Goal: Task Accomplishment & Management: Manage account settings

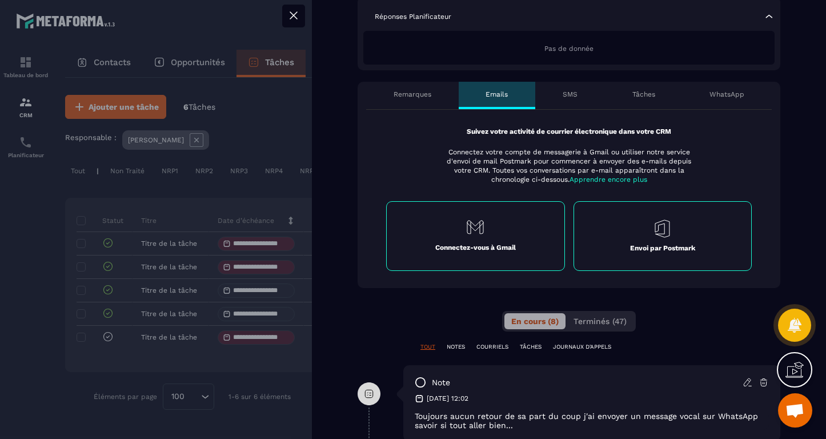
scroll to position [317, 0]
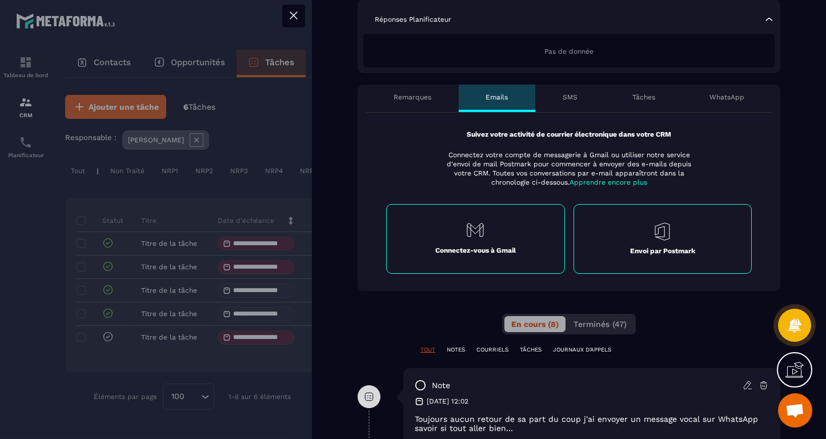
click at [423, 93] on p "Remarques" at bounding box center [413, 97] width 38 height 9
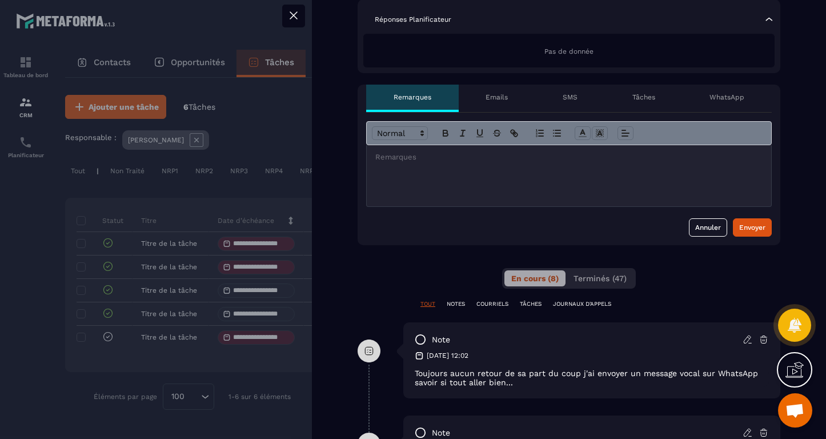
click at [475, 181] on div at bounding box center [569, 175] width 404 height 61
click at [748, 222] on div "Envoyer" at bounding box center [752, 227] width 26 height 11
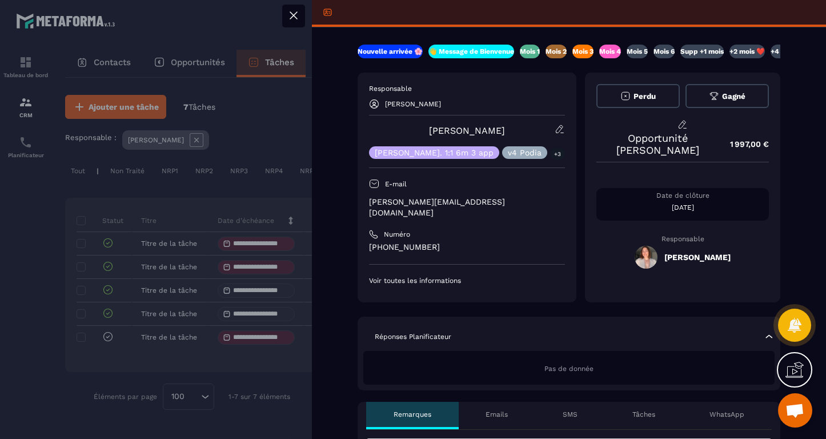
click at [647, 49] on p "Mois 5" at bounding box center [637, 51] width 21 height 9
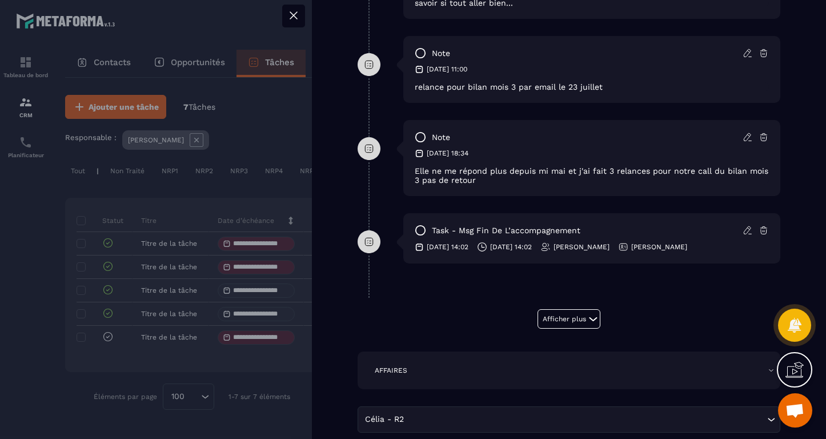
scroll to position [799, 0]
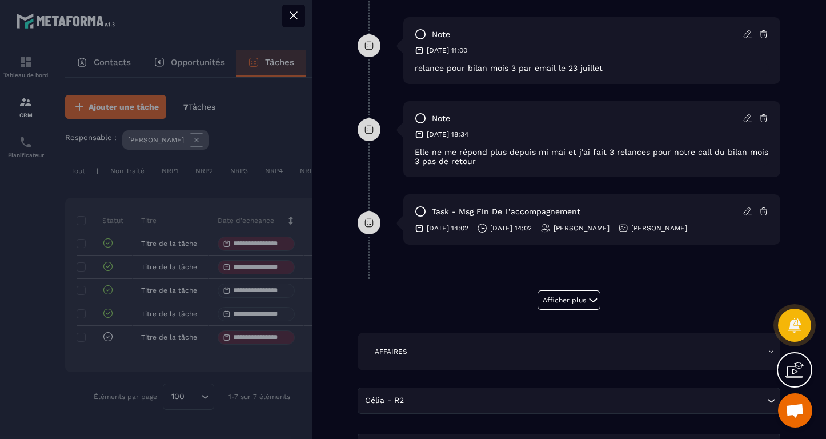
click at [527, 223] on p "[DATE] 14:02" at bounding box center [511, 227] width 42 height 9
click at [745, 206] on icon at bounding box center [748, 211] width 10 height 10
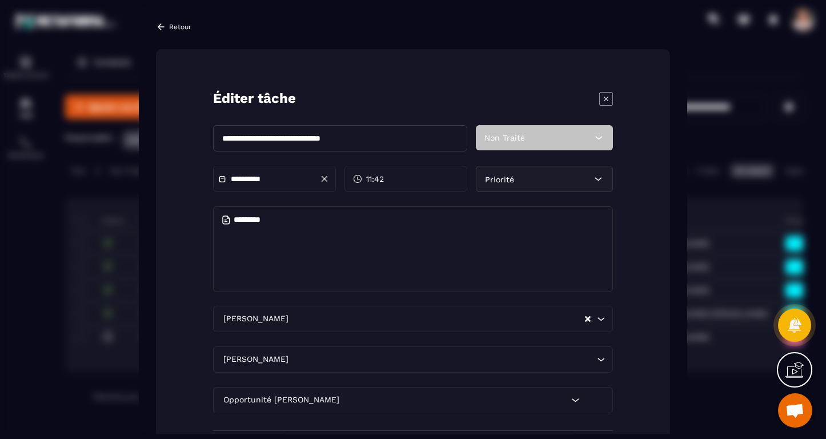
click at [267, 180] on input "**********" at bounding box center [271, 179] width 80 height 9
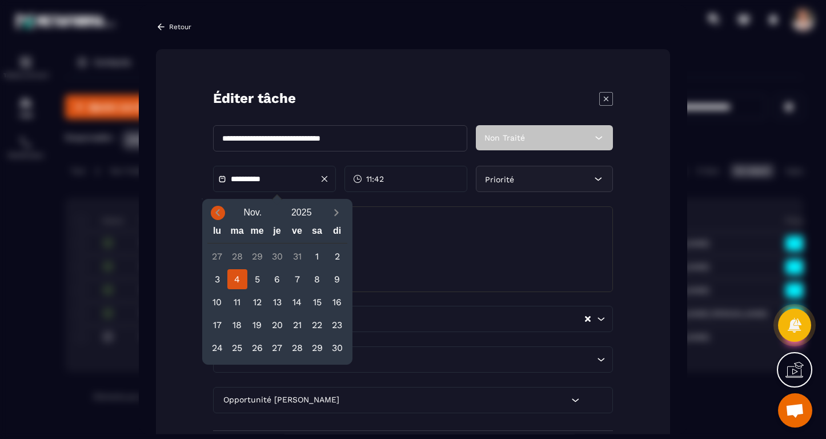
click at [220, 207] on icon "Previous month" at bounding box center [217, 212] width 11 height 11
click at [217, 278] on div "6" at bounding box center [217, 279] width 20 height 20
type input "**********"
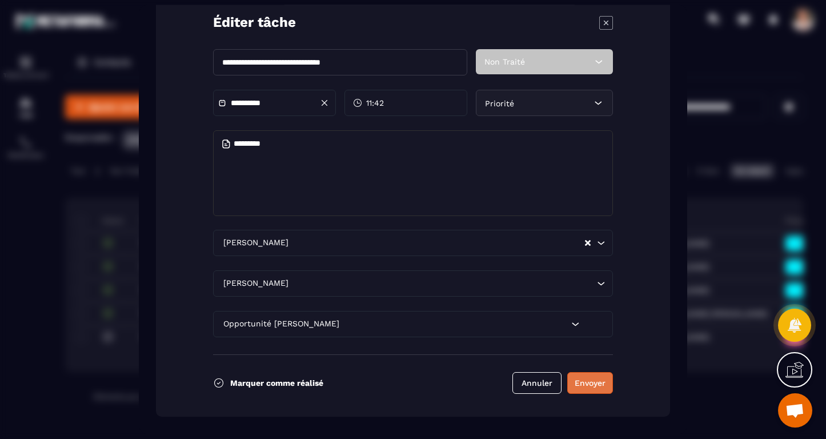
click at [587, 382] on button "Envoyer" at bounding box center [590, 383] width 46 height 22
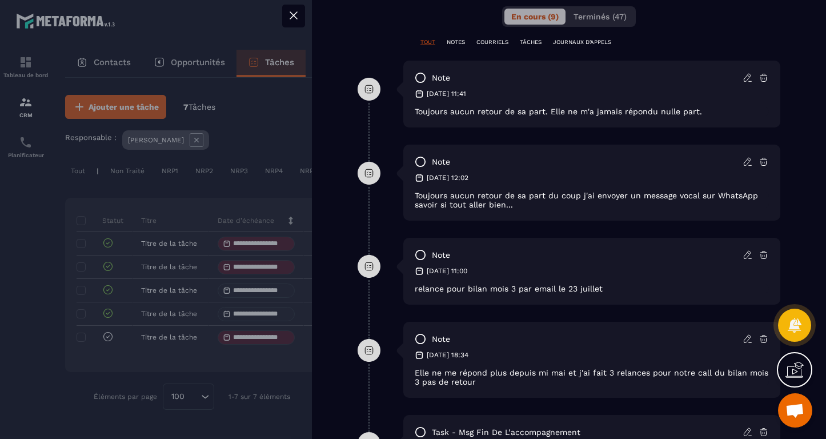
scroll to position [537, 0]
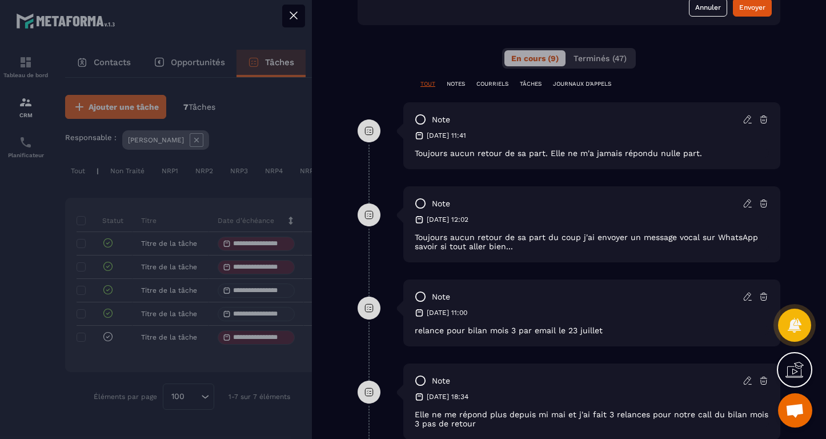
click at [746, 114] on icon at bounding box center [748, 119] width 10 height 10
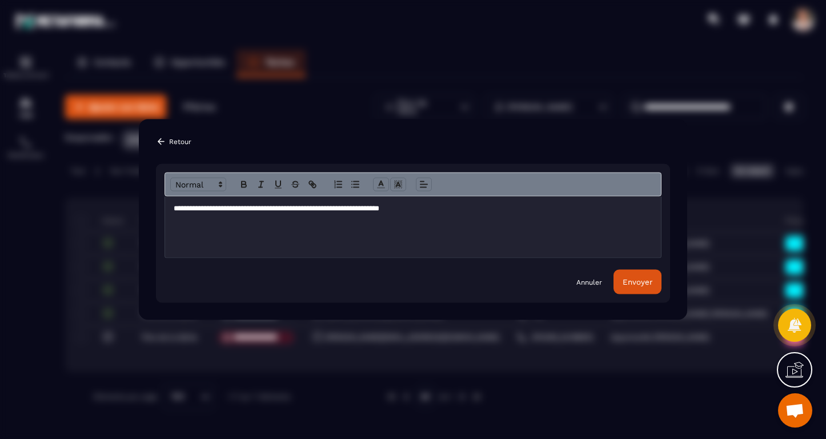
click at [595, 284] on link "Annuler" at bounding box center [589, 281] width 26 height 9
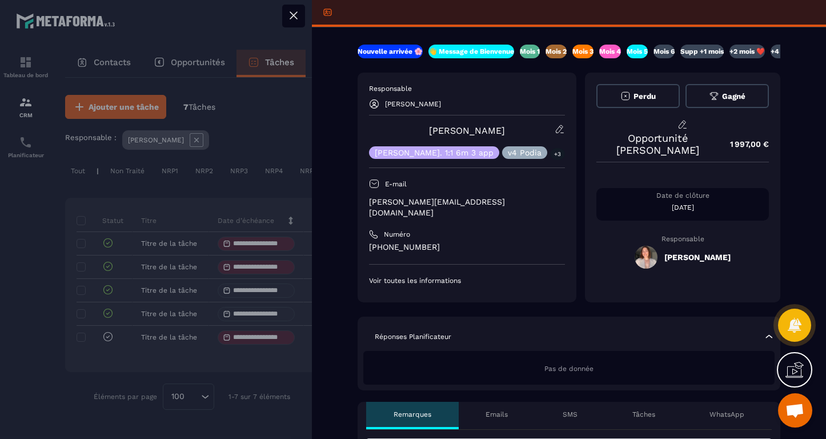
scroll to position [0, 0]
click at [297, 15] on icon at bounding box center [294, 16] width 14 height 14
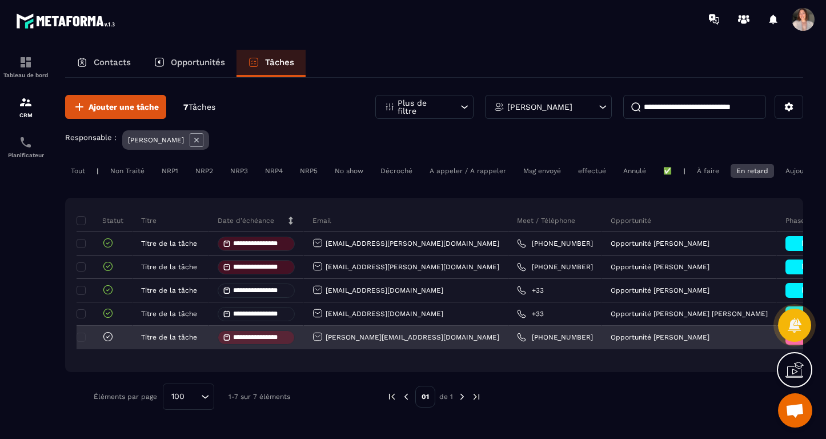
click at [110, 341] on icon at bounding box center [107, 336] width 11 height 11
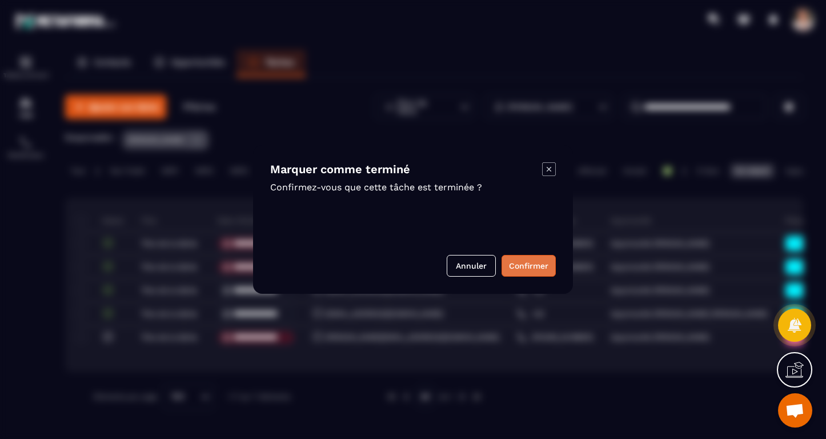
click at [520, 266] on button "Confirmer" at bounding box center [529, 266] width 54 height 22
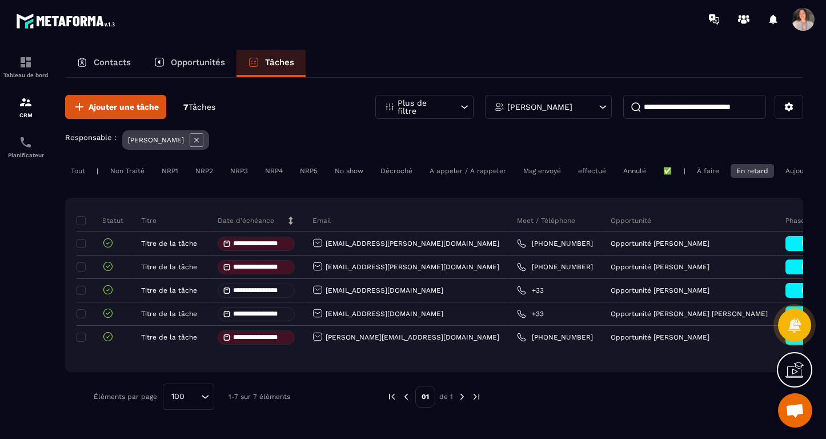
click at [744, 172] on div "En retard" at bounding box center [752, 171] width 43 height 14
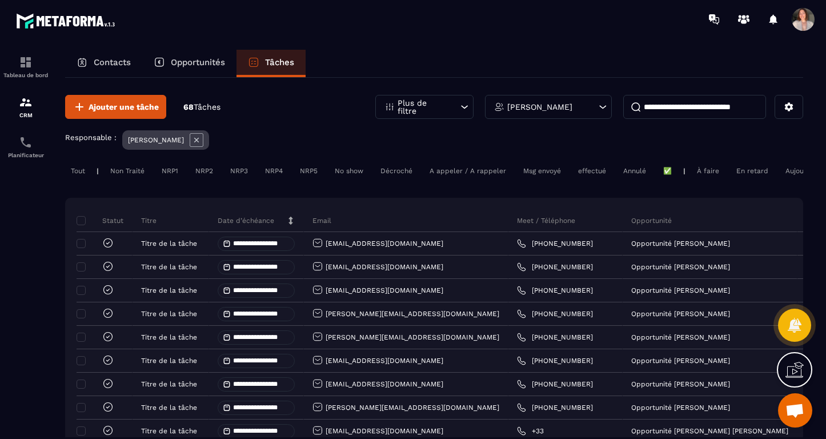
click at [744, 172] on div "En retard" at bounding box center [752, 171] width 43 height 14
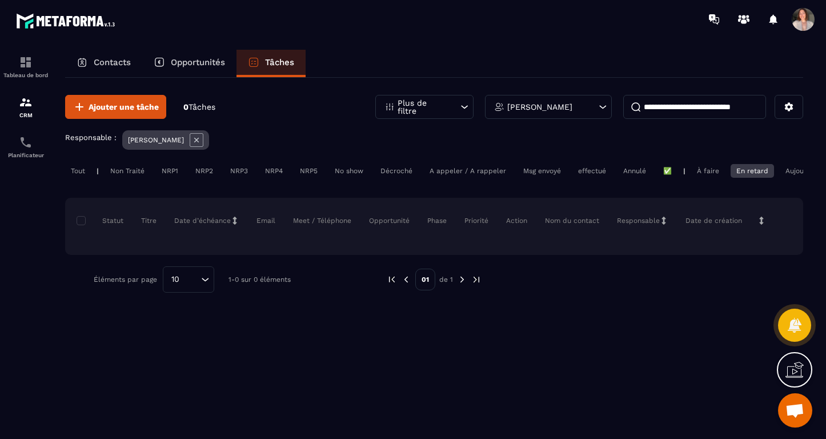
click at [795, 171] on div "Aujourd'hui" at bounding box center [804, 171] width 49 height 14
click at [703, 171] on div "Aujourd'hui" at bounding box center [699, 171] width 49 height 14
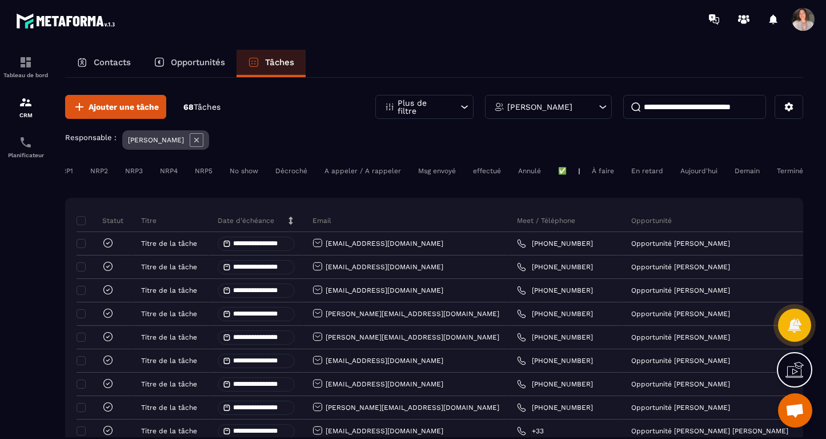
click at [704, 173] on div "Aujourd'hui" at bounding box center [699, 171] width 49 height 14
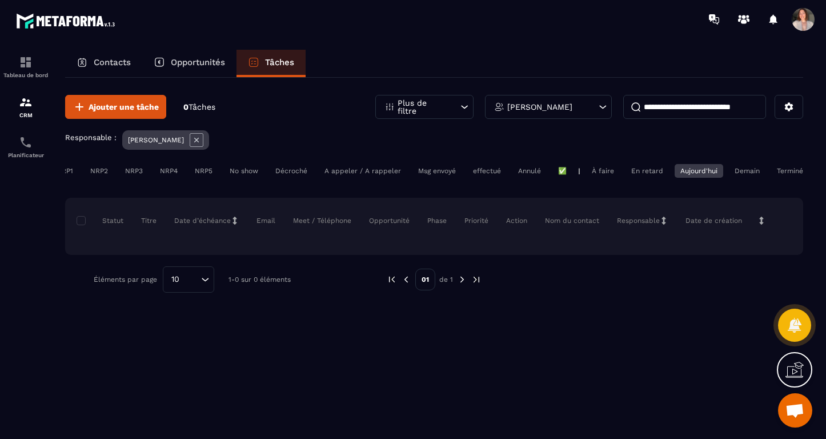
click at [740, 168] on div "Demain" at bounding box center [747, 171] width 37 height 14
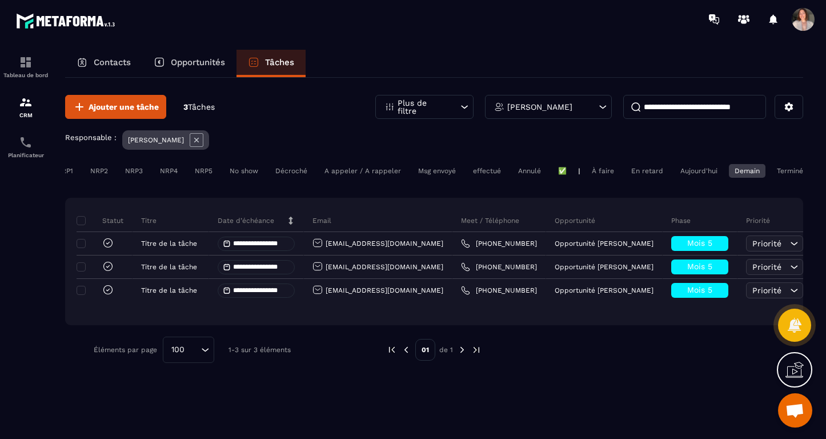
click at [684, 169] on div "Aujourd'hui" at bounding box center [699, 171] width 49 height 14
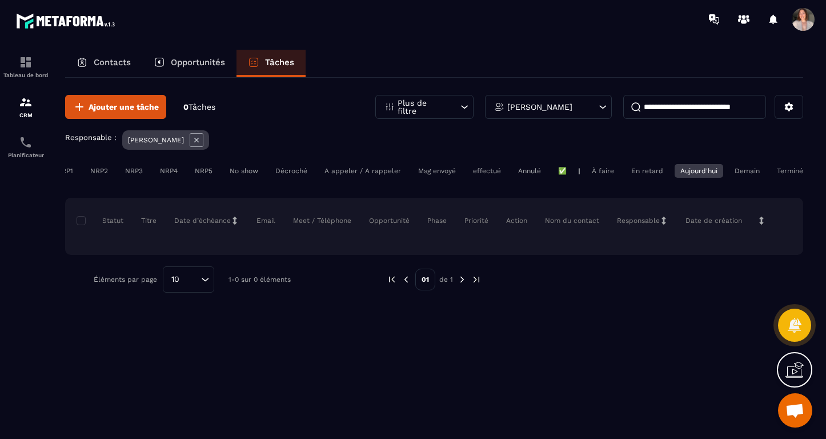
click at [183, 57] on div "Opportunités" at bounding box center [189, 63] width 94 height 27
